Goal: Task Accomplishment & Management: Complete application form

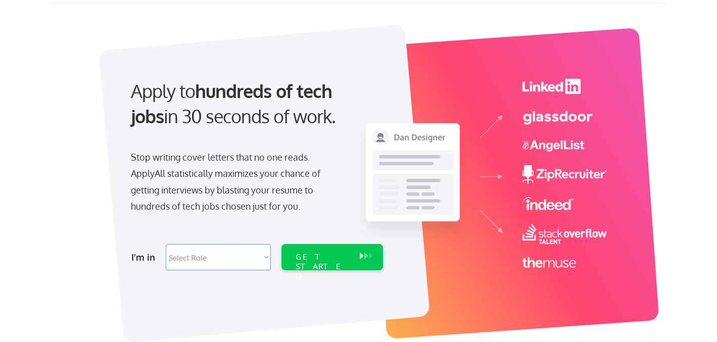
scroll to position [51, 0]
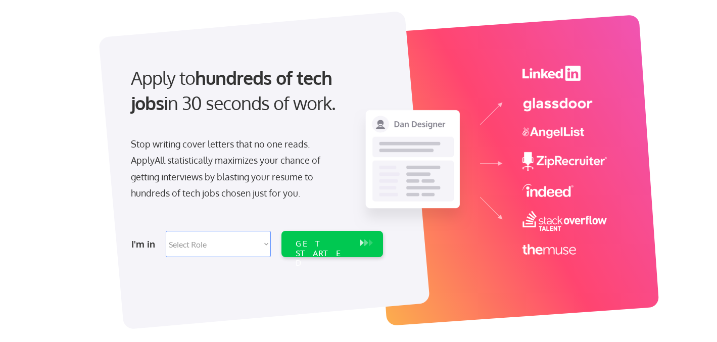
click at [191, 244] on select "Select Role Software Engineering Product Management Customer Success Sales UI/U…" at bounding box center [218, 244] width 105 height 26
select select ""marketing___comms""
click at [303, 248] on div "GET STARTED" at bounding box center [323, 253] width 54 height 29
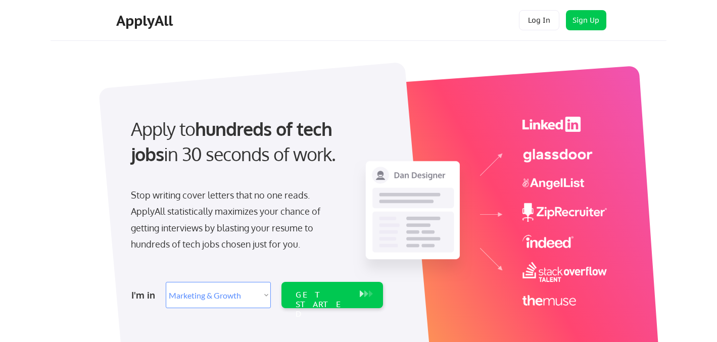
select select ""marketing___comms""
select select ""PLACEHOLDER_1427118222253""
